Goal: Transaction & Acquisition: Purchase product/service

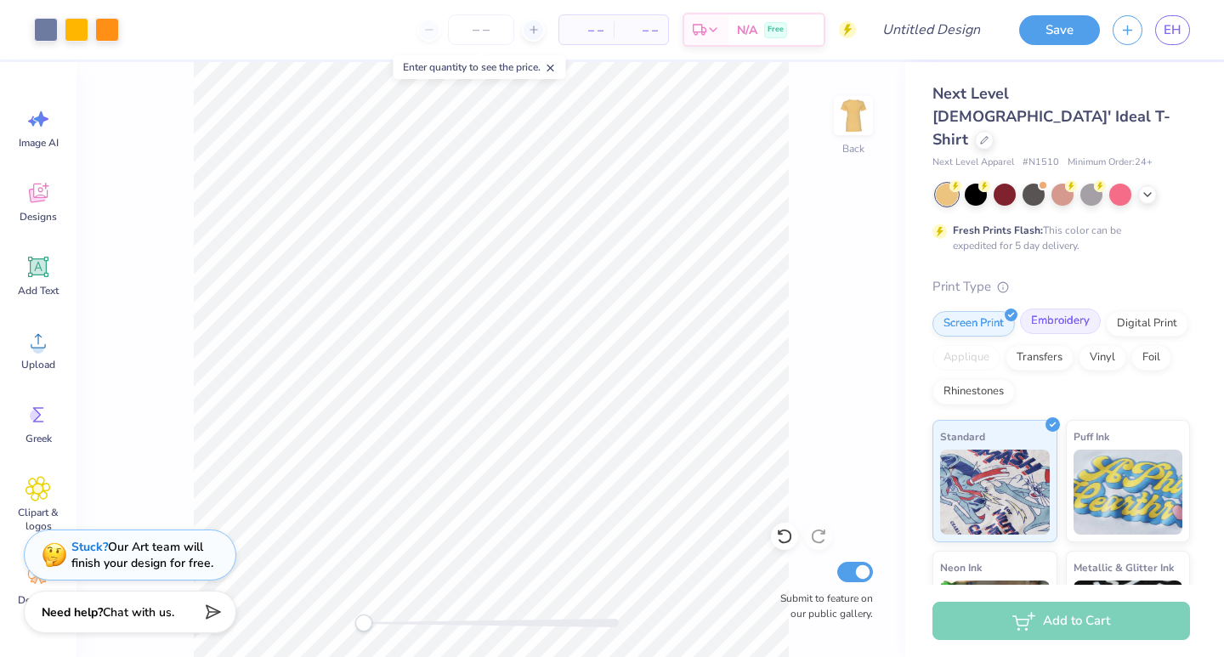
click at [1050, 309] on div "Embroidery" at bounding box center [1060, 322] width 81 height 26
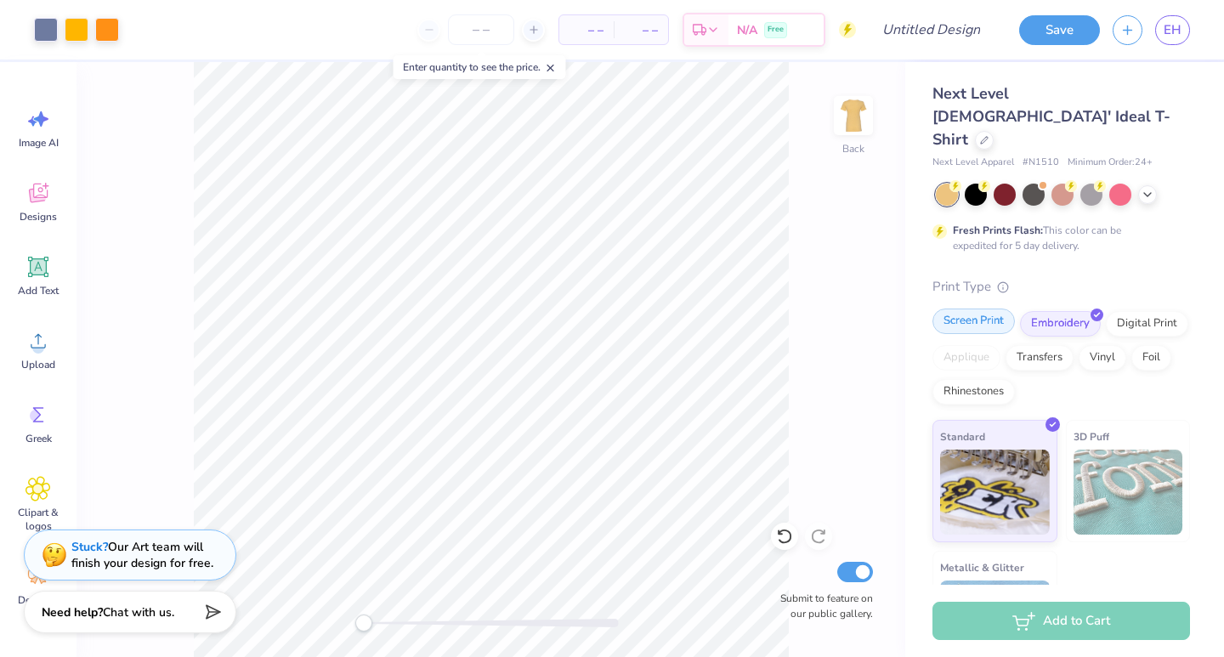
click at [996, 309] on div "Screen Print" at bounding box center [974, 322] width 82 height 26
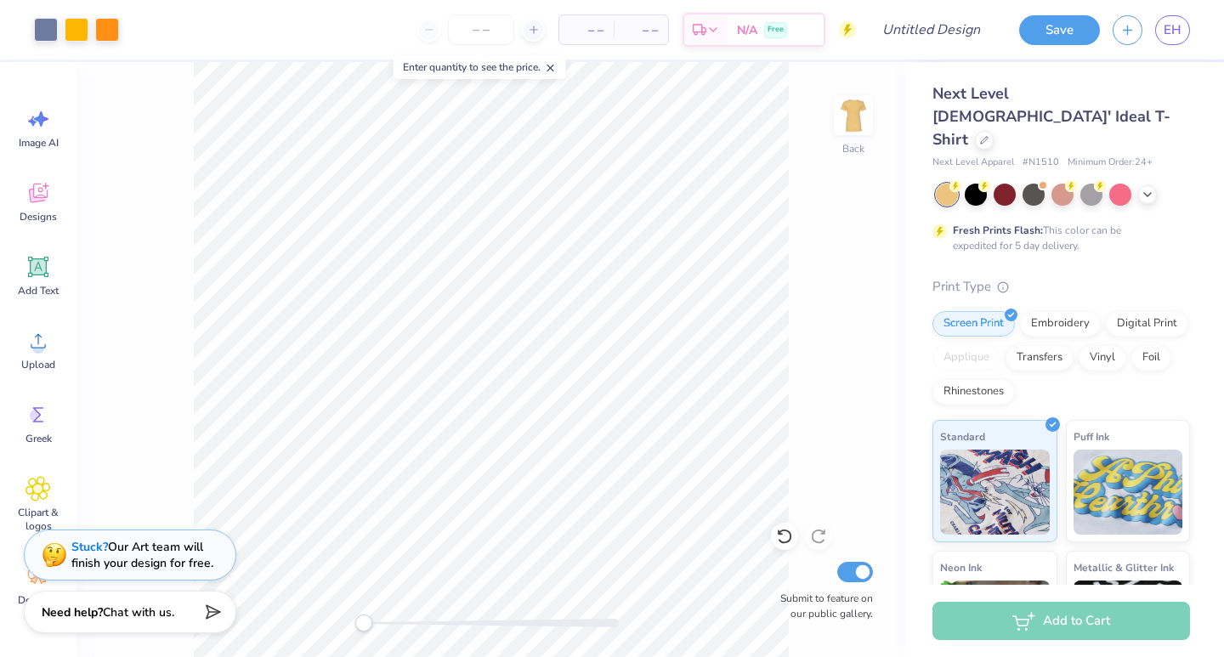
click at [1076, 621] on div "Add to Cart" at bounding box center [1062, 621] width 258 height 38
click at [1150, 184] on div at bounding box center [1147, 193] width 19 height 19
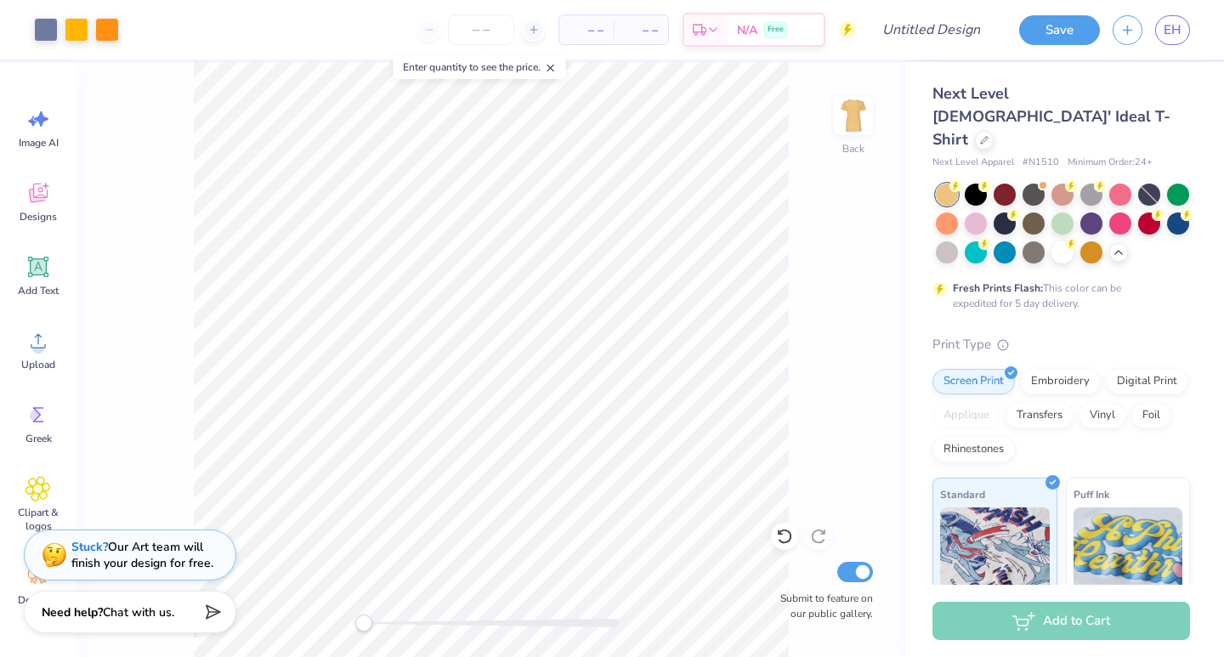
scroll to position [231, 0]
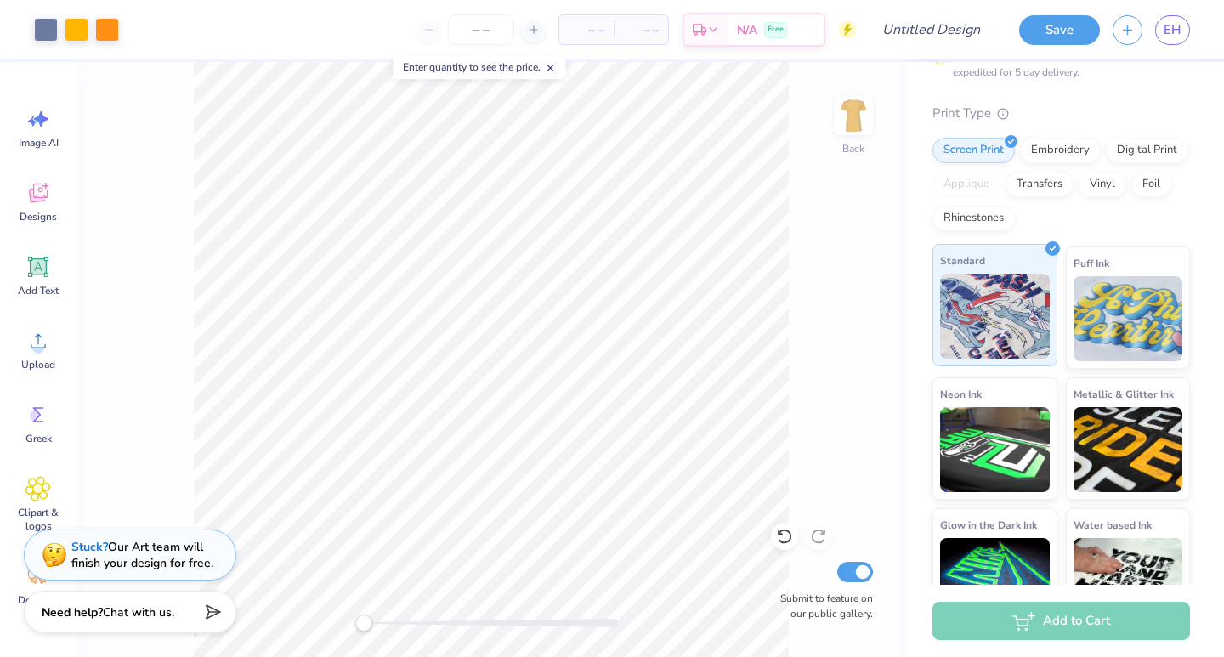
click at [1032, 274] on img at bounding box center [995, 316] width 110 height 85
click at [1073, 627] on div "Add to Cart" at bounding box center [1062, 621] width 258 height 38
click at [1019, 617] on div "Add to Cart" at bounding box center [1062, 621] width 258 height 38
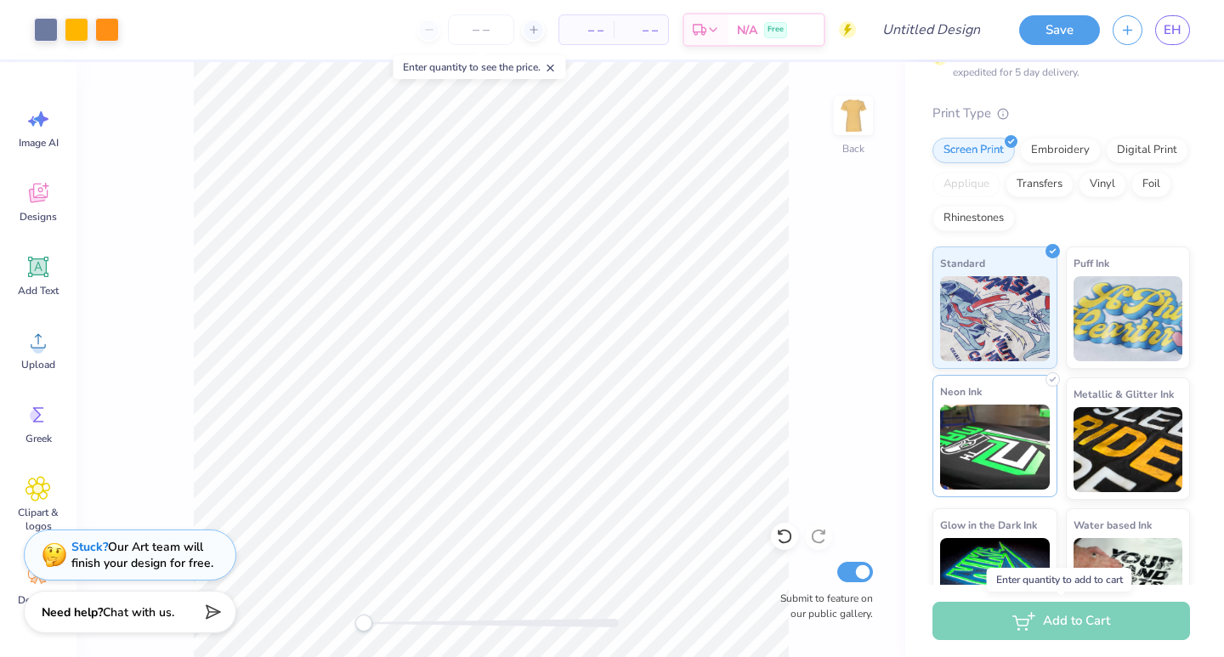
scroll to position [0, 0]
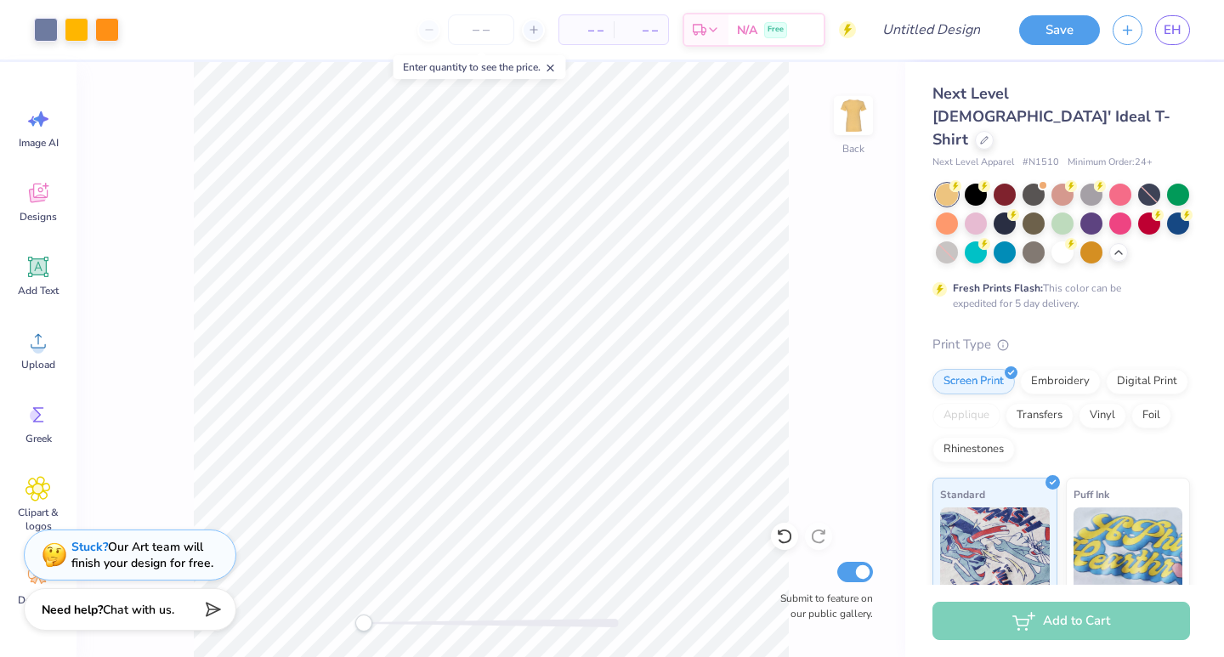
drag, startPoint x: 366, startPoint y: 621, endPoint x: 225, endPoint y: 599, distance: 142.0
click at [225, 599] on div "Art colors – – Per Item – – Total Est. Delivery N/A Free Design Title Save EH I…" at bounding box center [612, 328] width 1224 height 657
click at [1148, 156] on span "Minimum Order: 24 +" at bounding box center [1110, 163] width 85 height 14
click at [1175, 81] on div "Next Level [DEMOGRAPHIC_DATA]' Ideal T-Shirt Next Level Apparel # N1510 Minimum…" at bounding box center [1064, 462] width 319 height 800
click at [989, 134] on icon at bounding box center [984, 138] width 9 height 9
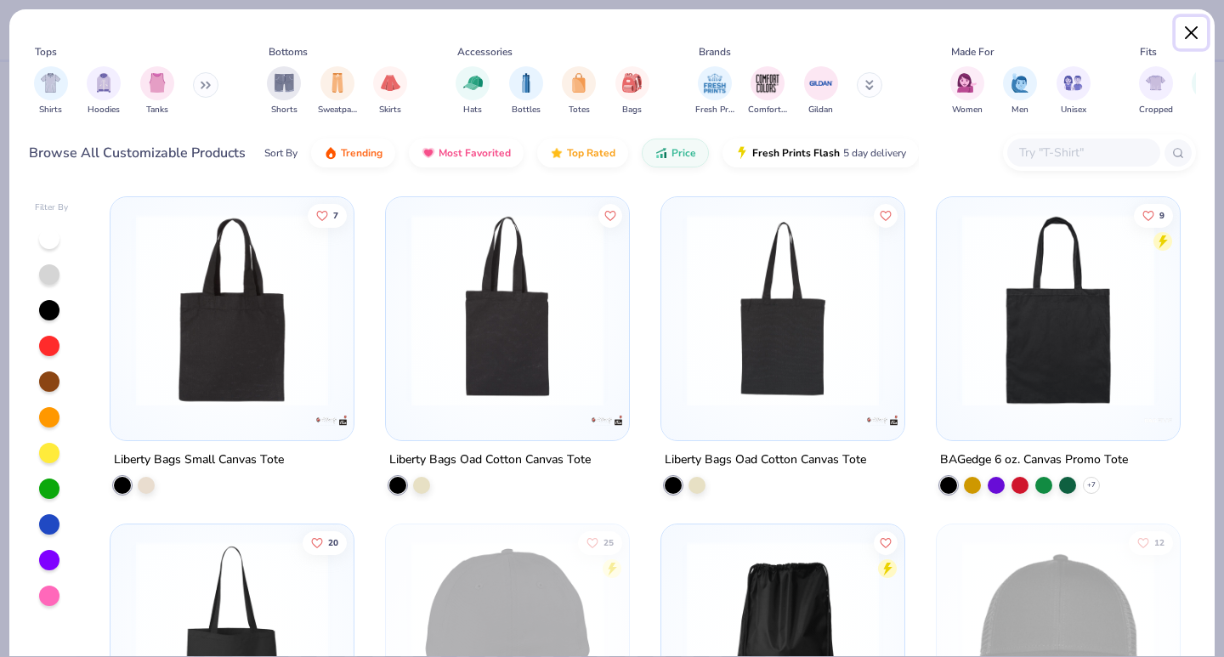
click at [1190, 30] on button "Close" at bounding box center [1192, 33] width 32 height 32
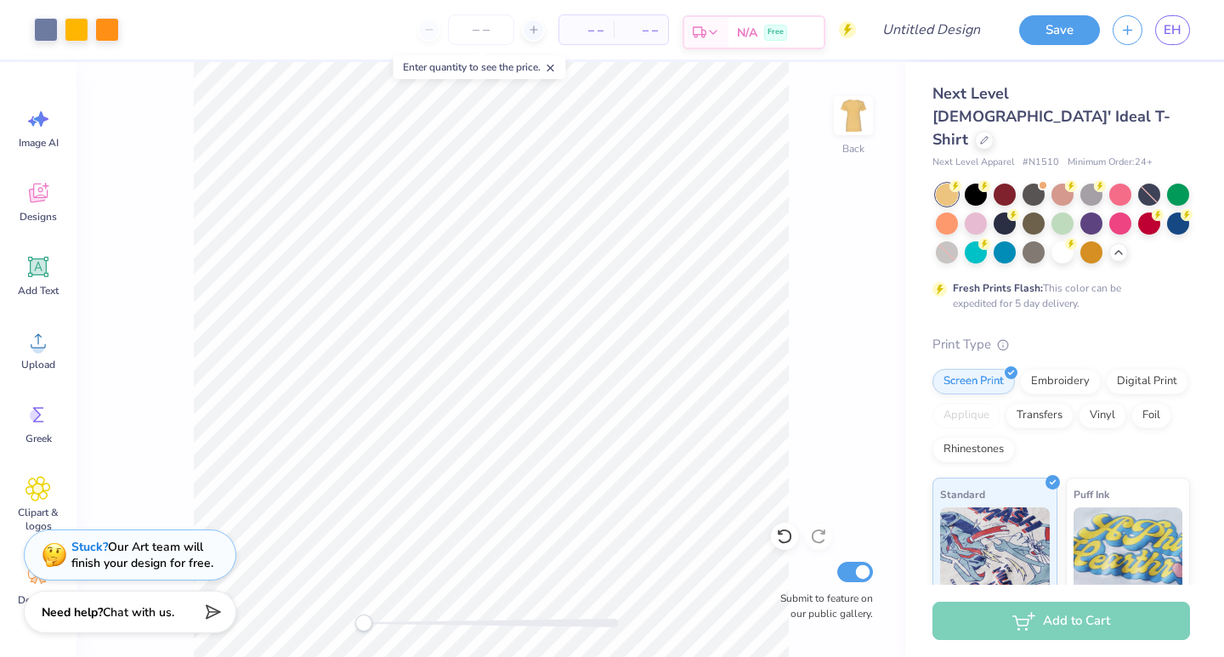
click at [714, 27] on icon at bounding box center [714, 33] width 14 height 14
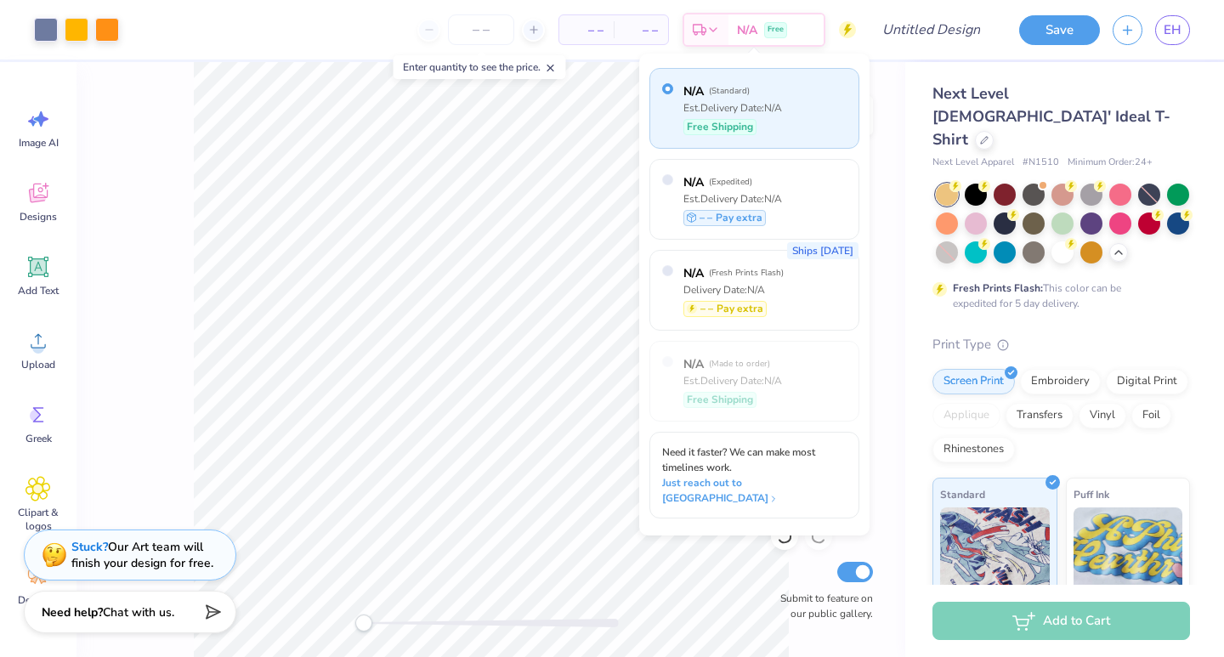
click at [621, 41] on div "– – Total" at bounding box center [641, 29] width 54 height 29
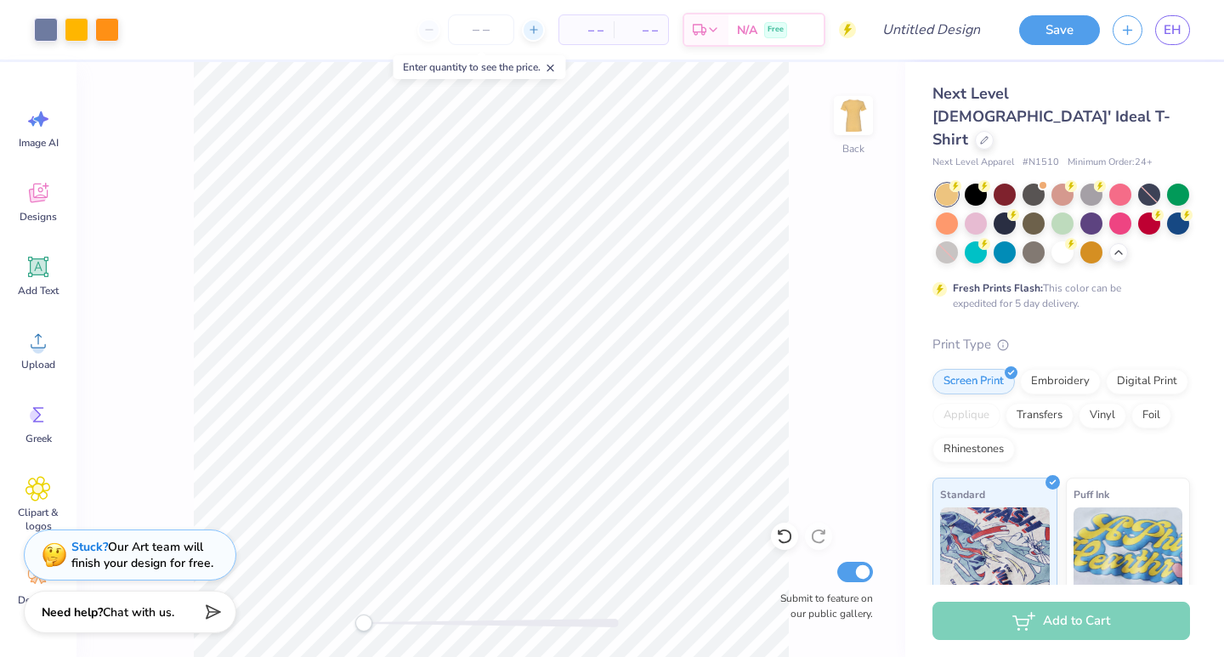
click at [531, 32] on icon at bounding box center [534, 30] width 12 height 12
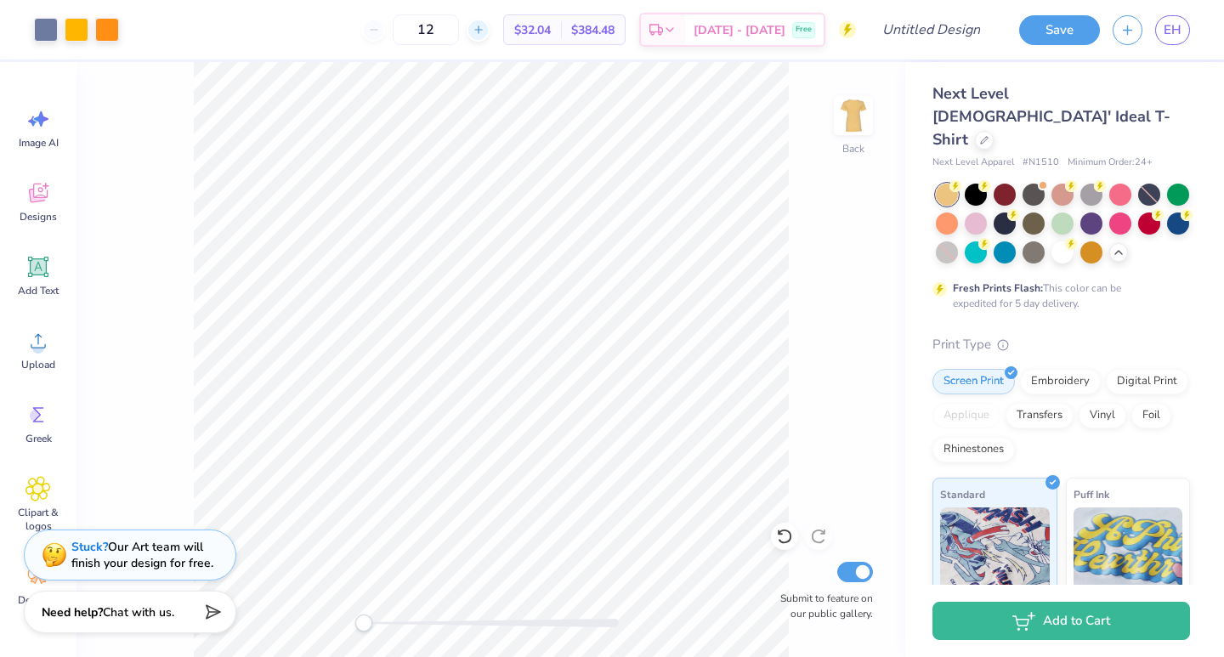
click at [485, 31] on icon at bounding box center [479, 30] width 12 height 12
type input "13"
drag, startPoint x: 466, startPoint y: 25, endPoint x: 408, endPoint y: 26, distance: 57.8
click at [408, 26] on div "13" at bounding box center [426, 29] width 128 height 31
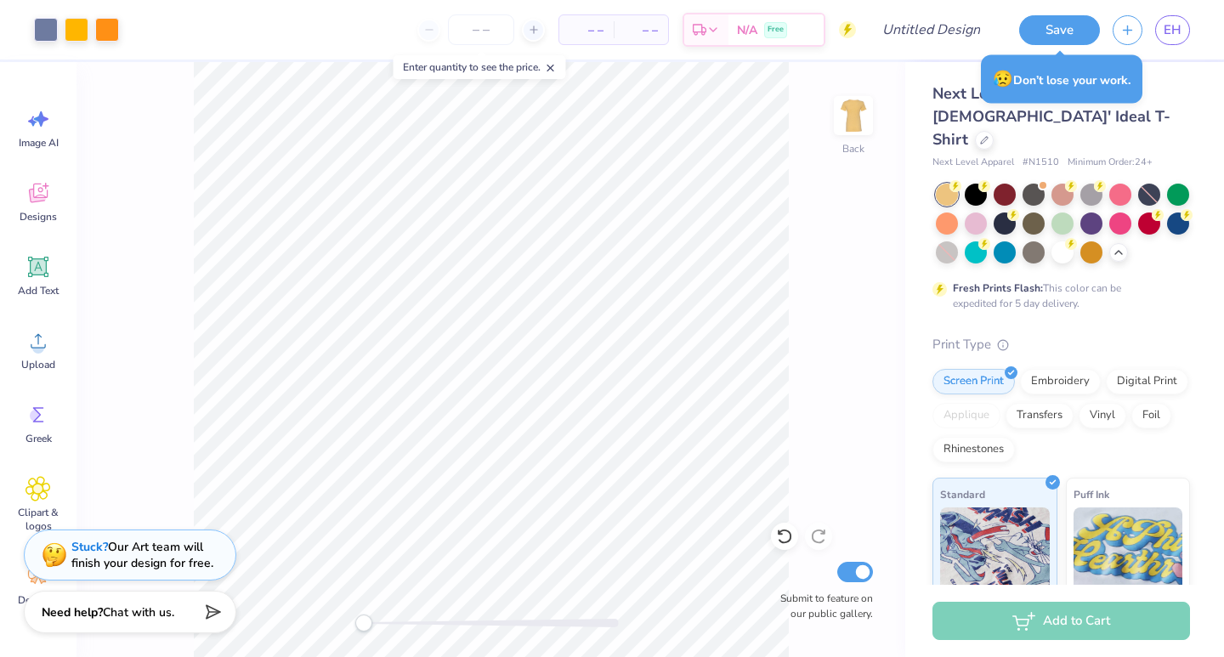
click at [586, 36] on span "– –" at bounding box center [587, 30] width 34 height 18
click at [474, 29] on input "number" at bounding box center [481, 29] width 66 height 31
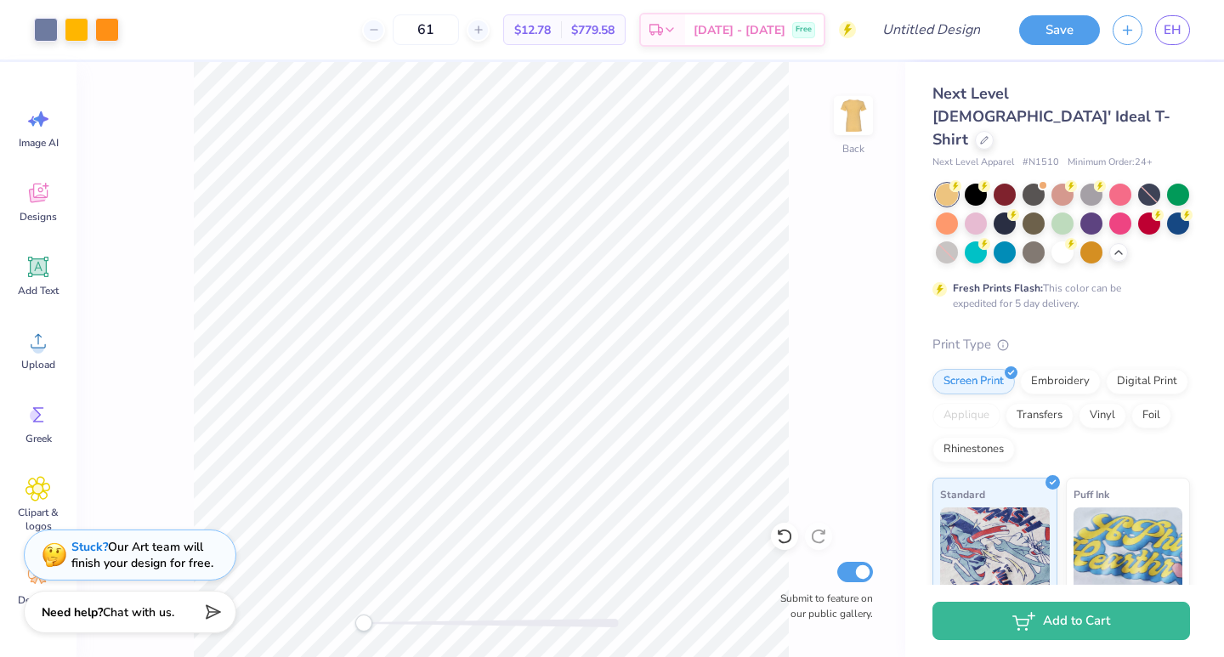
type input "61"
click at [677, 37] on icon at bounding box center [670, 33] width 14 height 14
